Goal: Task Accomplishment & Management: Manage account settings

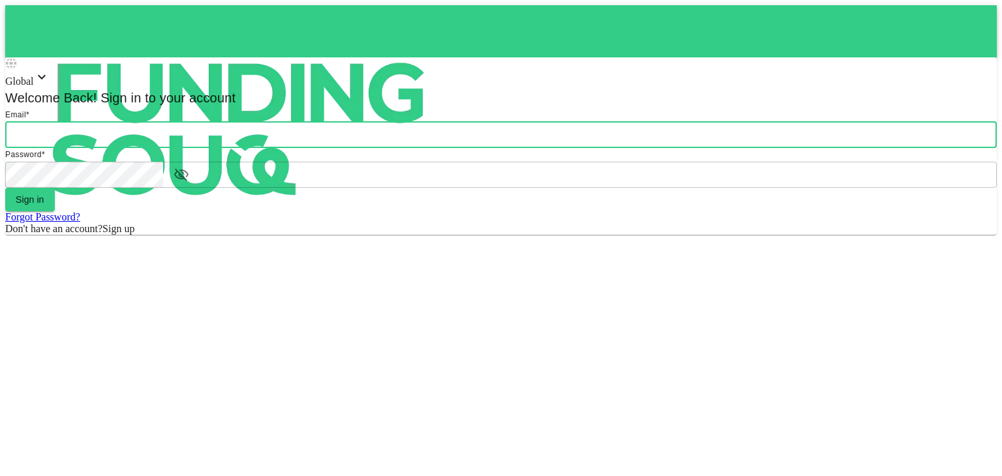
click at [495, 148] on input "email" at bounding box center [501, 135] width 992 height 26
type input "[PERSON_NAME][EMAIL_ADDRESS][DOMAIN_NAME]"
click at [55, 211] on button "Sign in" at bounding box center [30, 199] width 50 height 23
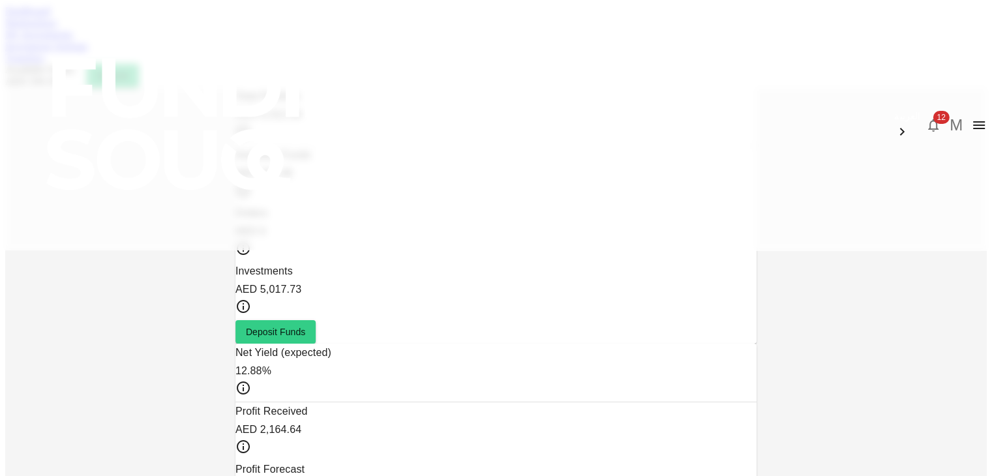
click at [933, 111] on span "12" at bounding box center [941, 117] width 16 height 13
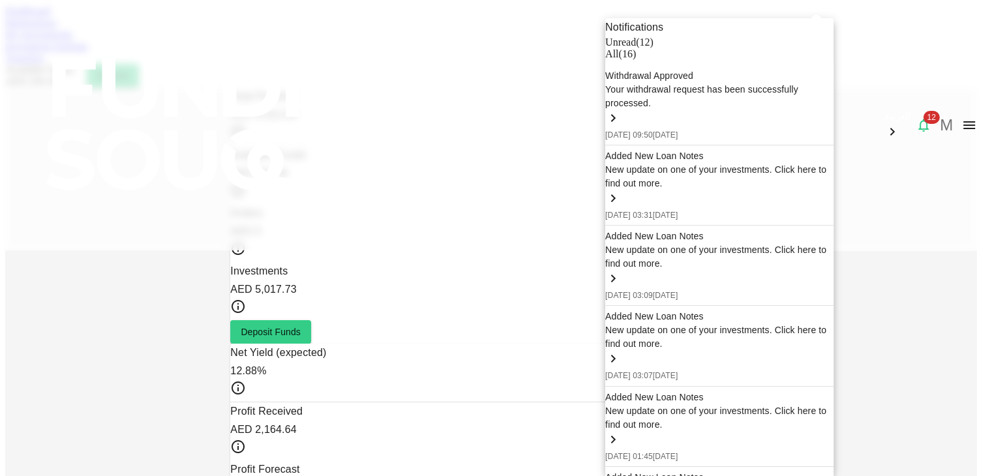
click at [774, 60] on div "All ( 16 )" at bounding box center [720, 54] width 228 height 12
click at [706, 48] on div "Unread ( 12 )" at bounding box center [720, 43] width 228 height 12
click at [44, 170] on div at bounding box center [496, 238] width 992 height 476
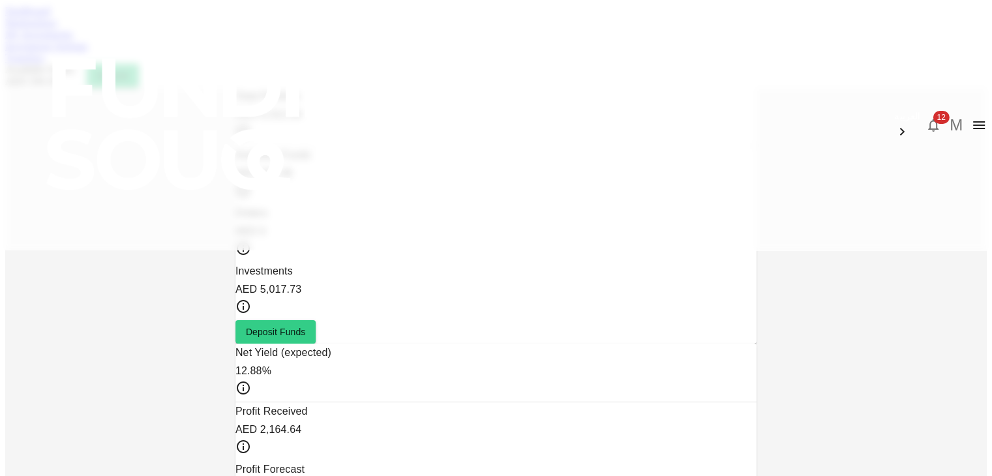
click at [73, 40] on link "My Investments" at bounding box center [39, 34] width 68 height 11
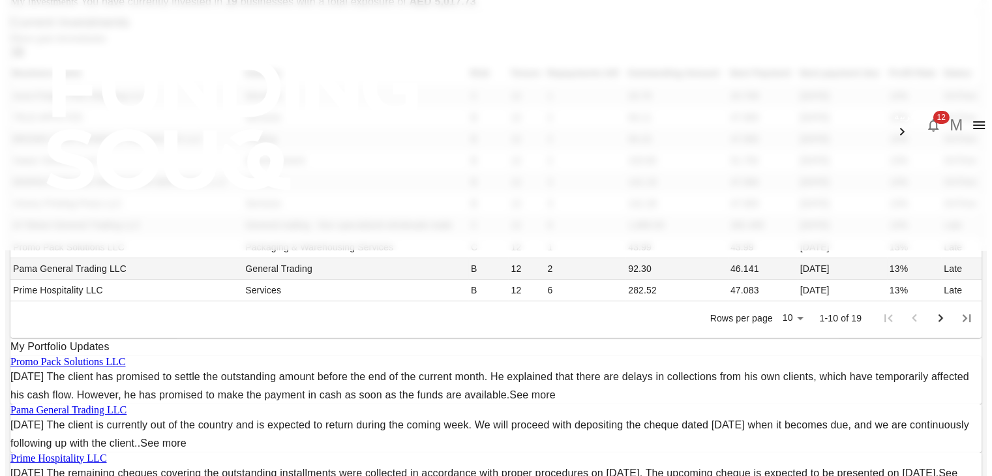
scroll to position [52, 0]
